Goal: Task Accomplishment & Management: Manage account settings

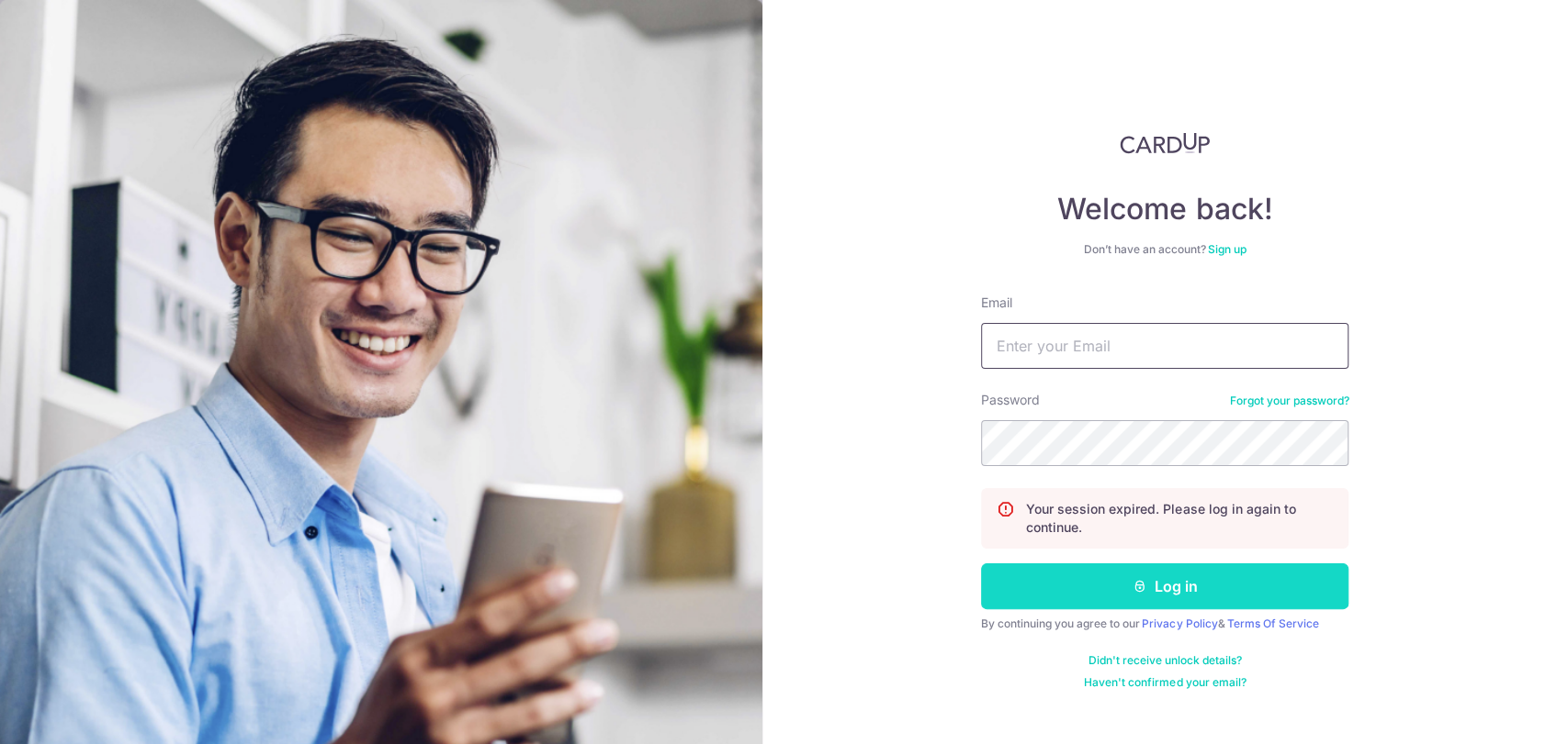
type input "[EMAIL_ADDRESS][DOMAIN_NAME]"
click at [1228, 603] on button "Log in" at bounding box center [1165, 586] width 368 height 45
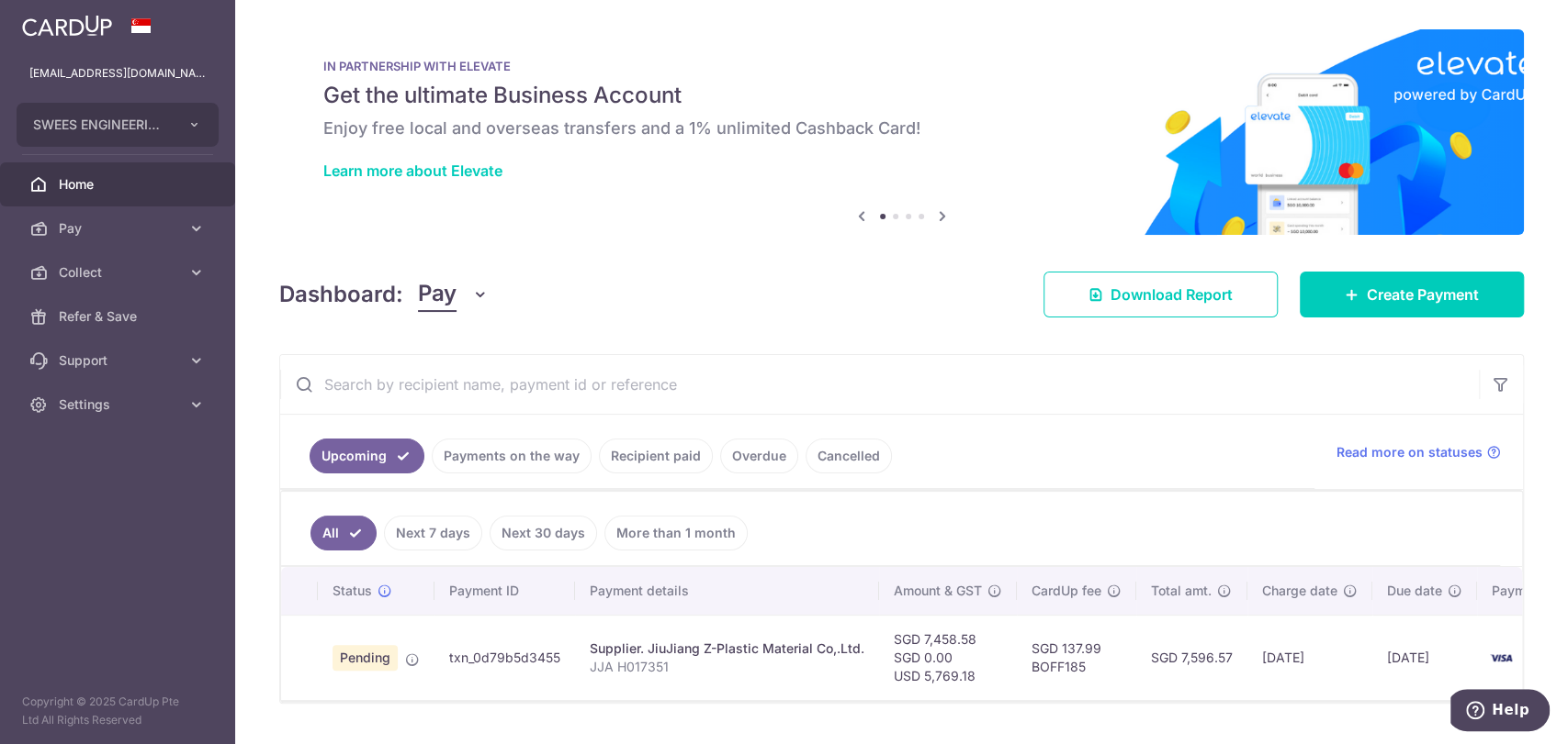
click at [624, 461] on link "Recipient paid" at bounding box center [655, 455] width 114 height 35
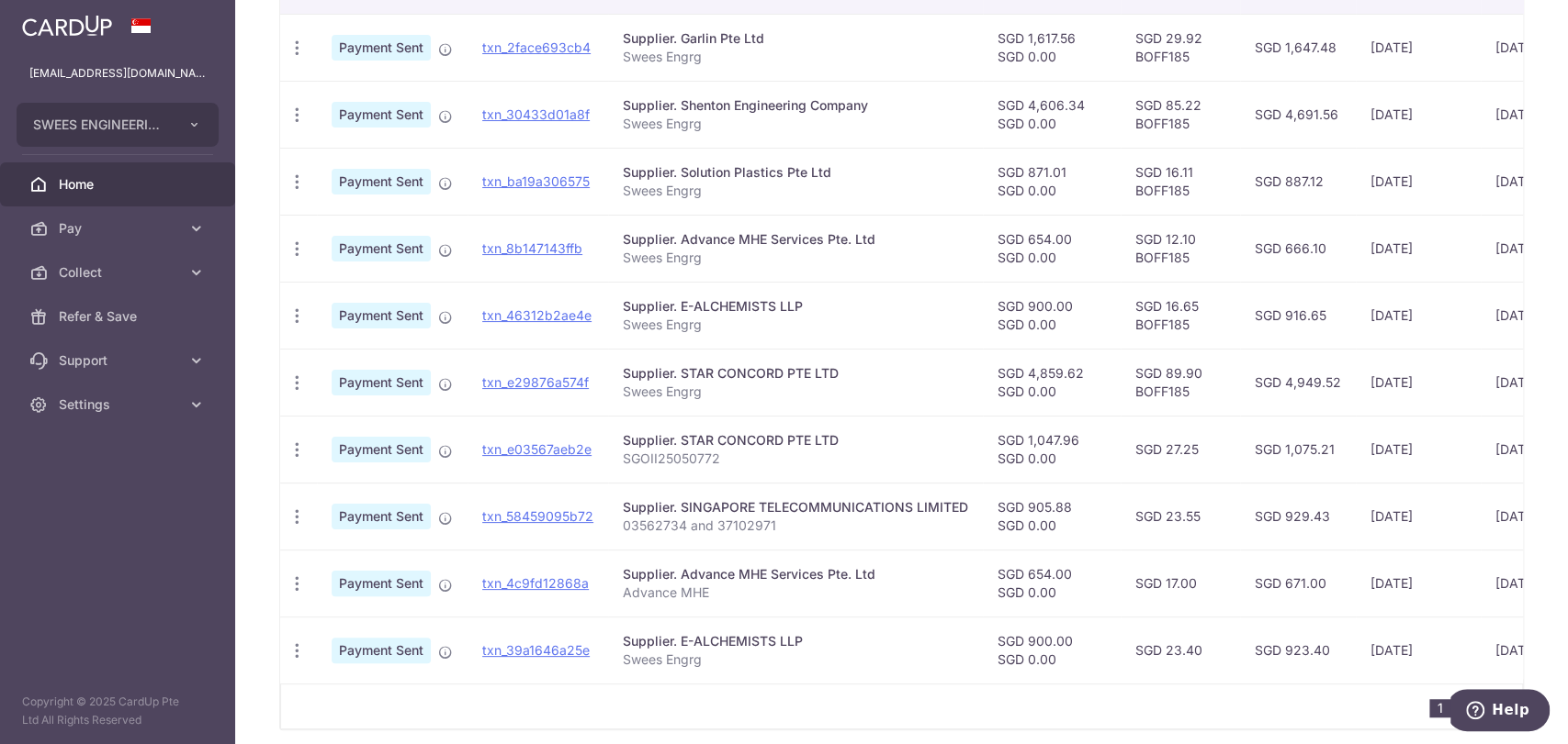
scroll to position [605, 0]
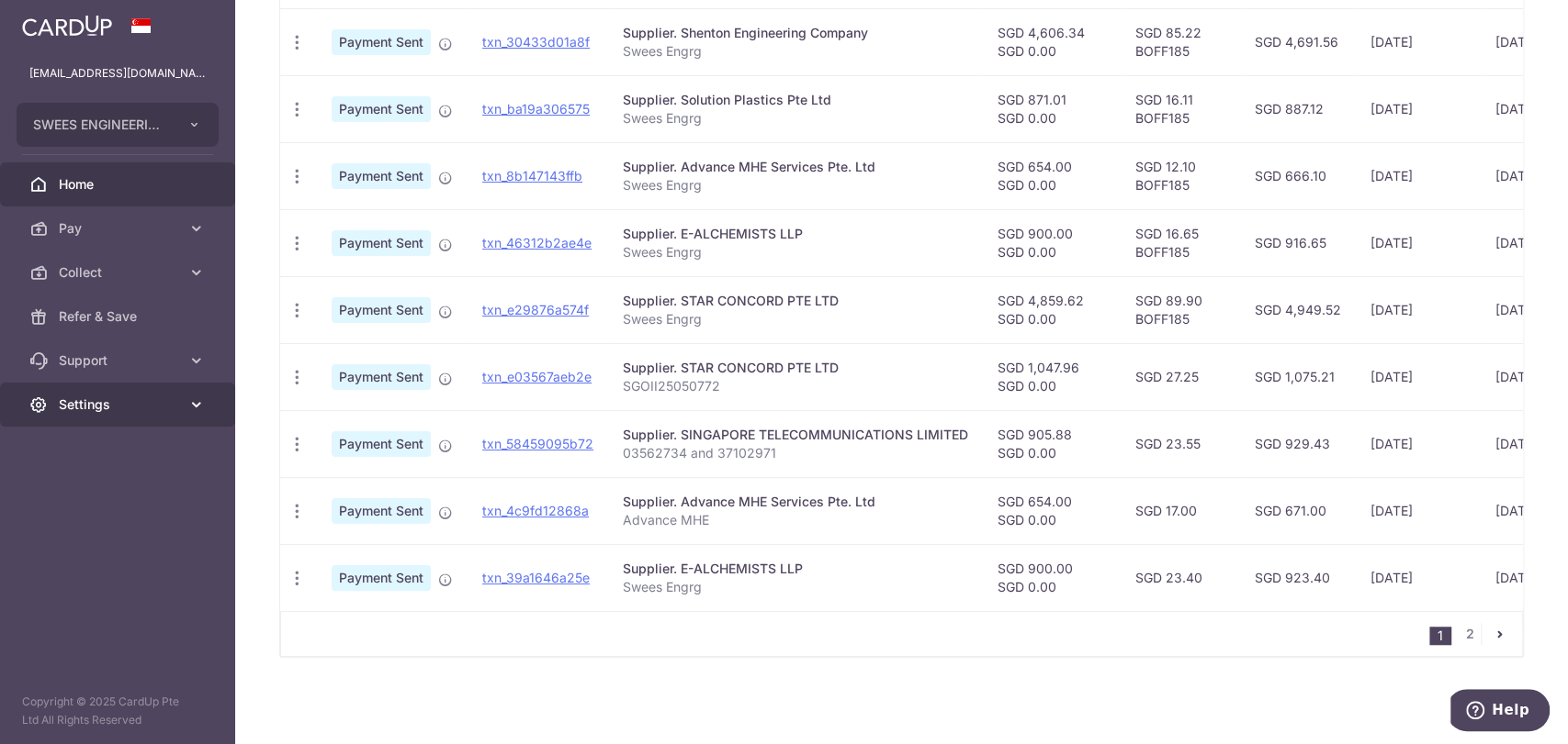
click at [123, 402] on span "Settings" at bounding box center [119, 404] width 122 height 19
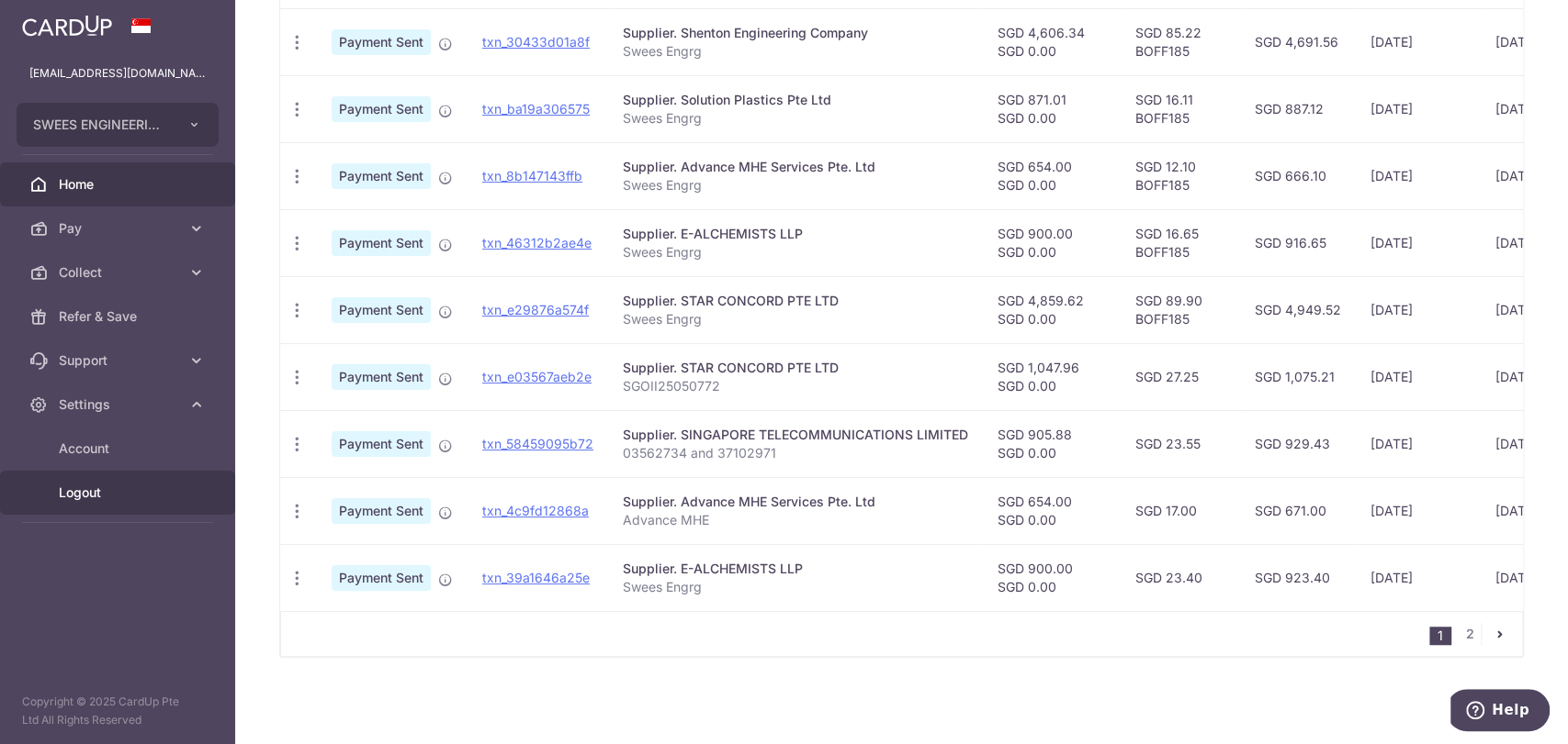
click at [76, 495] on span "Logout" at bounding box center [119, 492] width 122 height 19
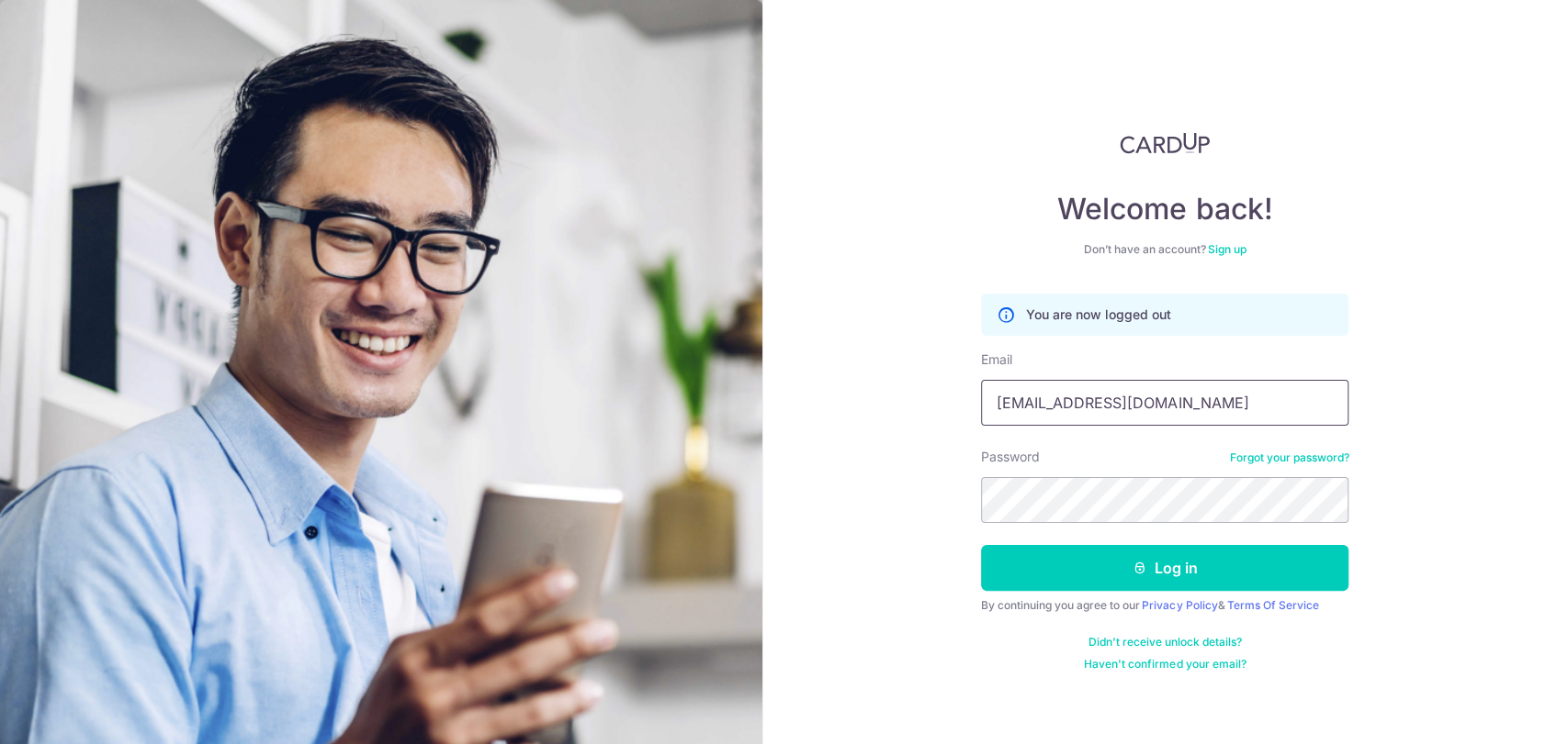
click at [1146, 406] on input "[EMAIL_ADDRESS][DOMAIN_NAME]" at bounding box center [1165, 403] width 368 height 45
type input "darren_lyh@hotmail.com"
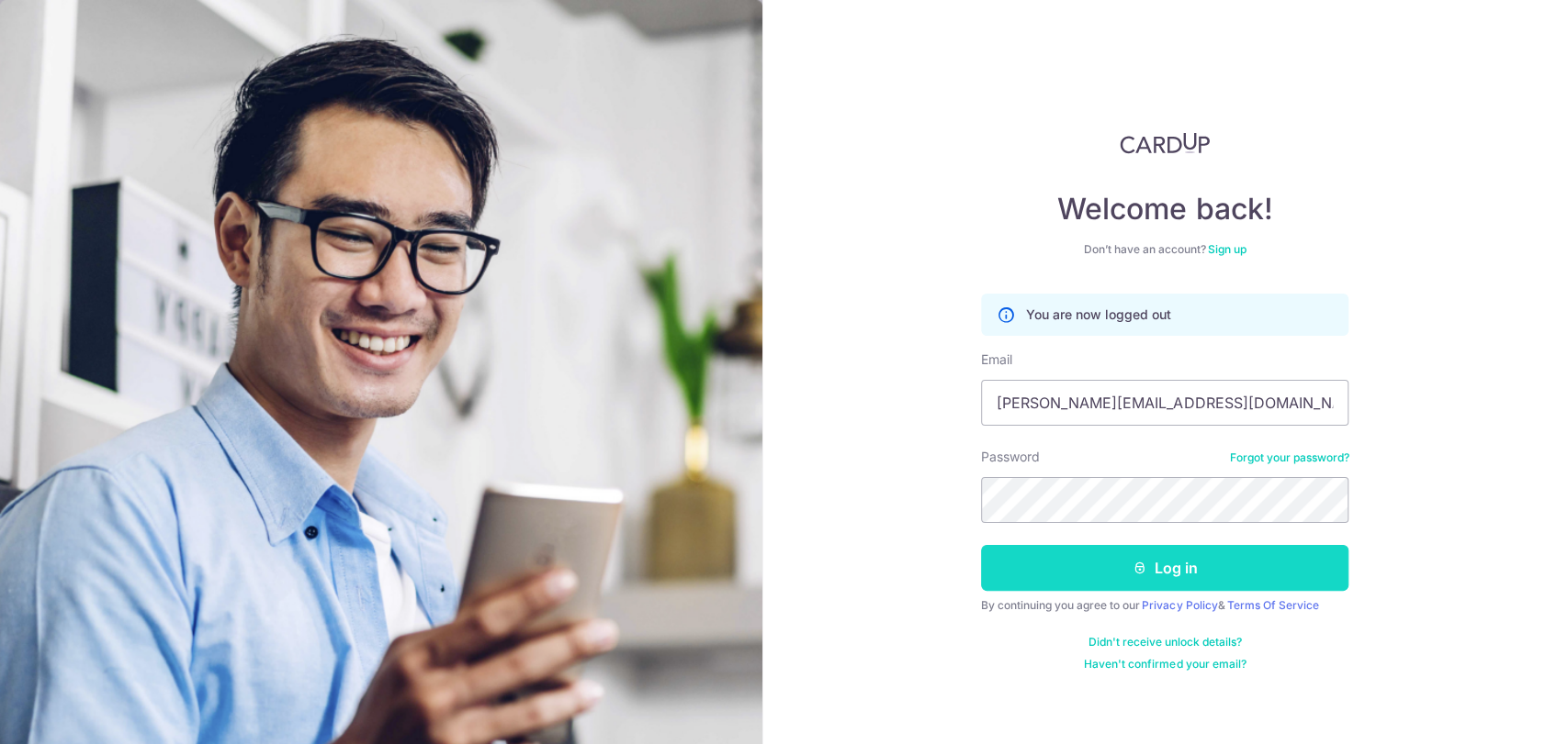
click at [1161, 582] on button "Log in" at bounding box center [1165, 568] width 368 height 45
